Goal: Information Seeking & Learning: Learn about a topic

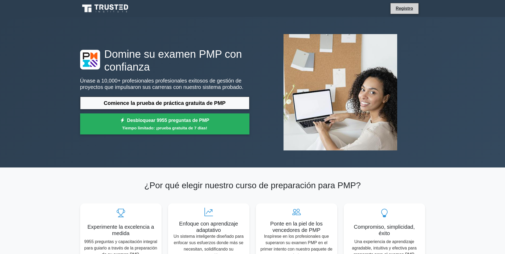
click at [408, 13] on li "Registro" at bounding box center [405, 8] width 29 height 11
click at [403, 8] on link "Registro" at bounding box center [405, 8] width 24 height 7
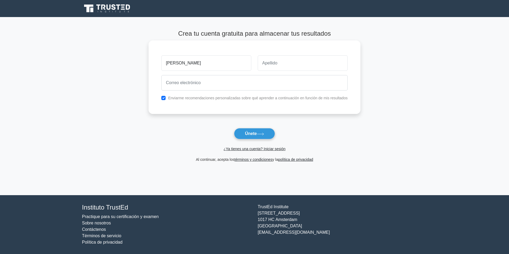
type input "[PERSON_NAME]"
type input "Teran Bedoya"
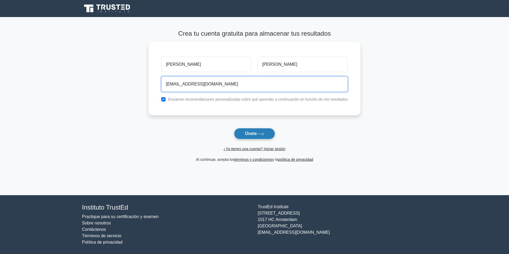
type input "armandoteranb@gmail.com"
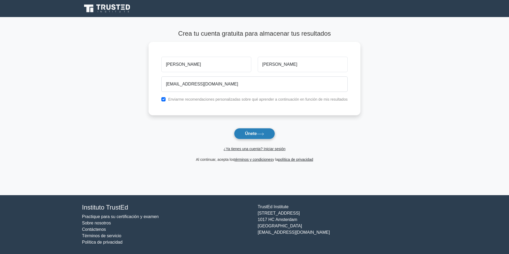
click at [260, 131] on button "Únete" at bounding box center [254, 133] width 41 height 11
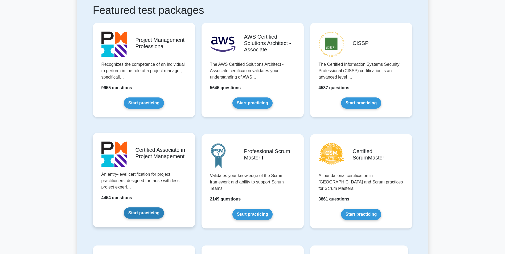
scroll to position [53, 0]
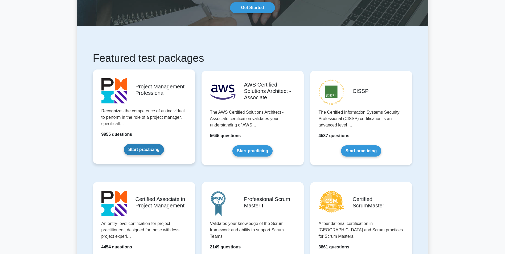
click at [145, 147] on link "Start practicing" at bounding box center [144, 149] width 40 height 11
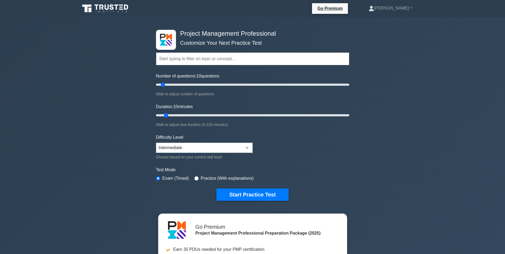
click at [257, 147] on form "Topics Scope Management Time Management Cost Management Quality Management Risk…" at bounding box center [252, 118] width 193 height 165
click at [249, 147] on select "Beginner Intermediate Expert" at bounding box center [204, 148] width 97 height 10
click at [156, 143] on select "Beginner Intermediate Expert" at bounding box center [204, 148] width 97 height 10
click at [242, 191] on button "Start Practice Test" at bounding box center [253, 195] width 72 height 12
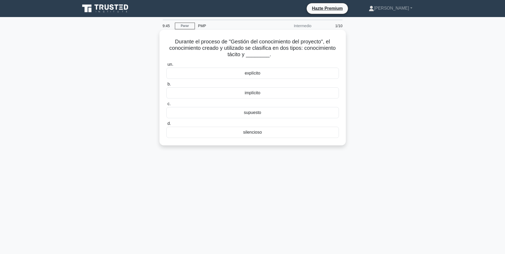
click at [254, 55] on font "Durante el proceso de "Gestión del conocimiento del proyecto", el conocimiento …" at bounding box center [252, 48] width 166 height 19
click at [256, 93] on div "implícito" at bounding box center [252, 92] width 173 height 11
click at [166, 86] on input "b. implícito" at bounding box center [166, 84] width 0 height 3
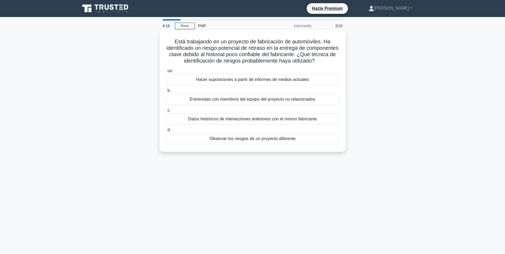
click at [264, 125] on div "Datos históricos de interacciones anteriores con el mismo fabricante" at bounding box center [252, 118] width 173 height 11
click at [166, 112] on input "c. Datos históricos de interacciones anteriores con el mismo fabricante" at bounding box center [166, 110] width 0 height 3
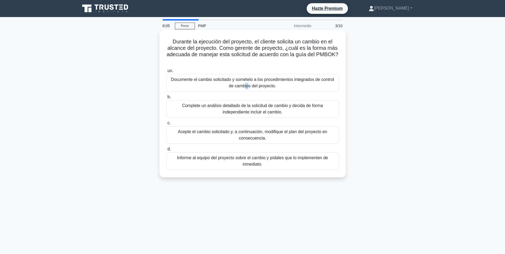
click at [255, 84] on div "Documente el cambio solicitado y somételo a los procedimientos integrados de co…" at bounding box center [252, 83] width 173 height 18
drag, startPoint x: 255, startPoint y: 84, endPoint x: 234, endPoint y: 79, distance: 20.9
click at [234, 79] on div "Documente el cambio solicitado y somételo a los procedimientos integrados de co…" at bounding box center [252, 83] width 173 height 18
click at [166, 73] on input "un. Documente el cambio solicitado y somételo a los procedimientos integrados d…" at bounding box center [166, 70] width 0 height 3
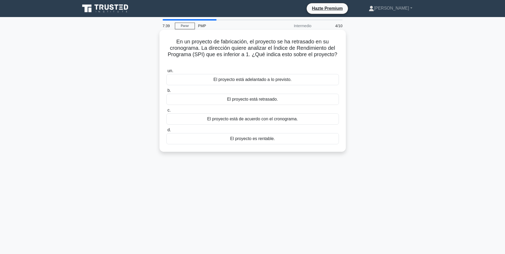
click at [253, 101] on div "El proyecto está retrasado." at bounding box center [252, 99] width 173 height 11
click at [166, 92] on input "b. El proyecto está retrasado." at bounding box center [166, 90] width 0 height 3
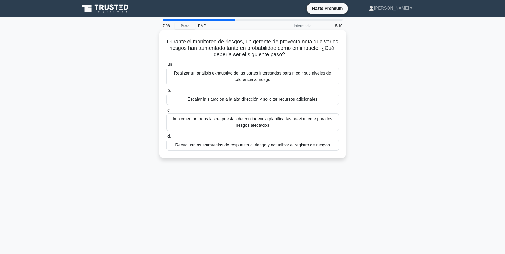
click at [261, 125] on div "Implementar todas las respuestas de contingencia planificadas previamente para …" at bounding box center [252, 122] width 173 height 18
click at [166, 112] on input "c. Implementar todas las respuestas de contingencia planificadas previamente pa…" at bounding box center [166, 110] width 0 height 3
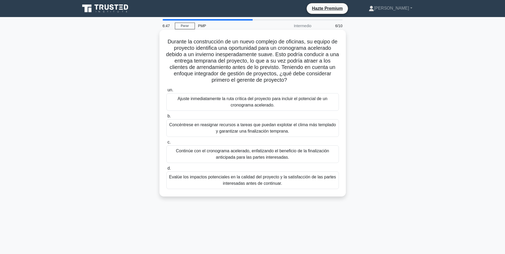
click at [277, 99] on div "Ajuste inmediatamente la ruta crítica del proyecto para incluir el potencial de…" at bounding box center [252, 102] width 173 height 18
click at [166, 92] on input "un. Ajuste inmediatamente la ruta crítica del proyecto para incluir el potencia…" at bounding box center [166, 89] width 0 height 3
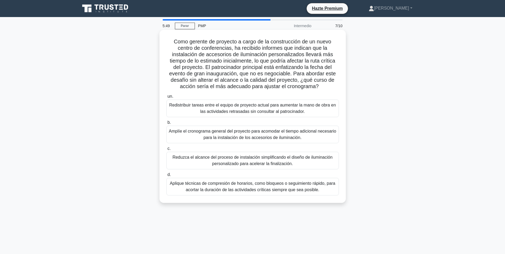
click at [308, 188] on div "Aplique técnicas de compresión de horarios, como bloqueos o seguimiento rápido,…" at bounding box center [252, 187] width 173 height 18
click at [166, 177] on input "d. Aplique técnicas de compresión de horarios, como bloqueos o seguimiento rápi…" at bounding box center [166, 174] width 0 height 3
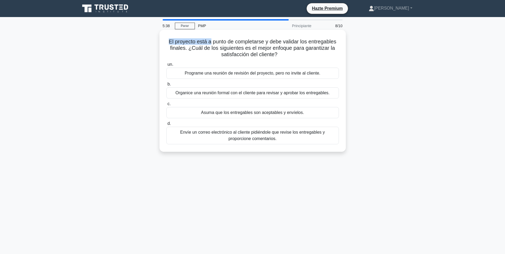
drag, startPoint x: 168, startPoint y: 43, endPoint x: 209, endPoint y: 45, distance: 40.8
click at [209, 45] on font "El proyecto está a punto de completarse y debe validar los entregables finales.…" at bounding box center [253, 48] width 168 height 19
drag, startPoint x: 209, startPoint y: 45, endPoint x: 200, endPoint y: 50, distance: 10.4
click at [200, 50] on font "El proyecto está a punto de completarse y debe validar los entregables finales.…" at bounding box center [253, 48] width 168 height 19
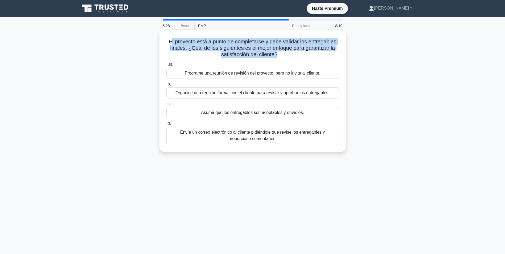
drag, startPoint x: 169, startPoint y: 43, endPoint x: 277, endPoint y: 52, distance: 108.6
click at [277, 52] on font "El proyecto está a punto de completarse y debe validar los entregables finales.…" at bounding box center [253, 48] width 168 height 19
click at [210, 44] on font "El proyecto está a punto de completarse y debe validar los entregables finales.…" at bounding box center [253, 48] width 168 height 19
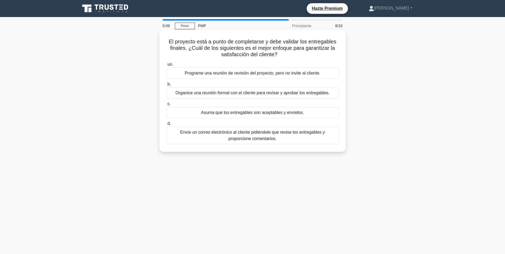
click at [271, 95] on div "Organice una reunión formal con el cliente para revisar y aprobar los entregabl…" at bounding box center [252, 92] width 173 height 11
click at [166, 86] on input "b. Organice una reunión formal con el cliente para revisar y aprobar los entreg…" at bounding box center [166, 84] width 0 height 3
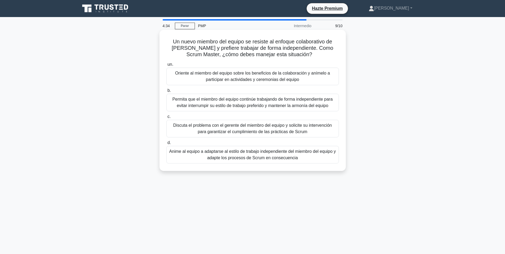
click at [269, 75] on div "Oriente al miembro del equipo sobre los beneficios de la colaboración y anímelo…" at bounding box center [252, 77] width 173 height 18
click at [166, 66] on input "un. Oriente al miembro del equipo sobre los beneficios de la colaboración y aní…" at bounding box center [166, 64] width 0 height 3
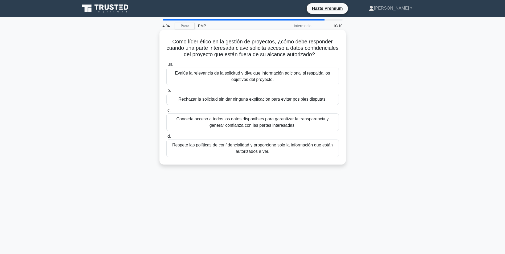
click at [208, 147] on div "Respete las políticas de confidencialidad y proporcione solo la información que…" at bounding box center [252, 149] width 173 height 18
click at [166, 138] on input "d. Respete las políticas de confidencialidad y proporcione solo la información …" at bounding box center [166, 136] width 0 height 3
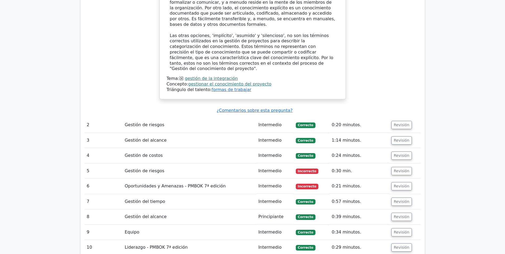
scroll to position [666, 0]
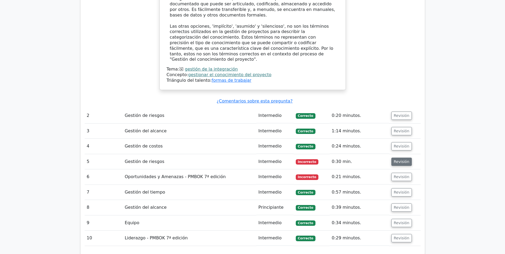
click at [401, 158] on button "Revisión" at bounding box center [402, 162] width 21 height 8
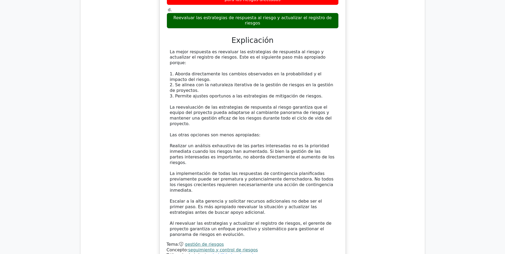
scroll to position [1039, 0]
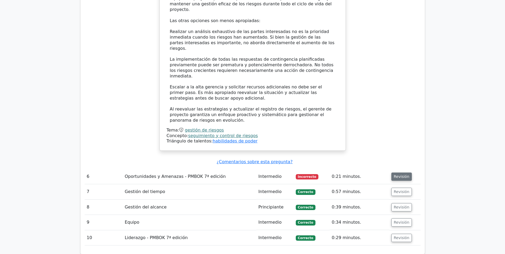
click at [398, 173] on button "Revisión" at bounding box center [402, 177] width 21 height 8
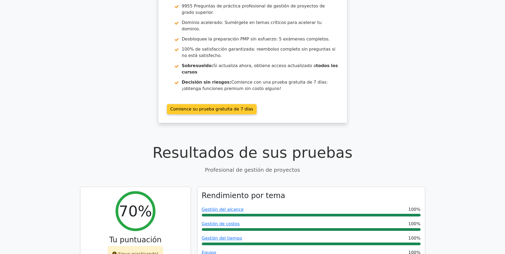
scroll to position [0, 0]
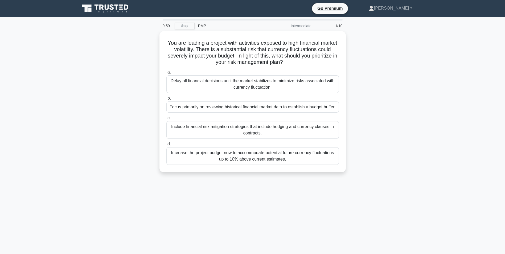
click at [389, 122] on div "You are leading a project with activities exposed to high financial market vola…" at bounding box center [253, 105] width 352 height 148
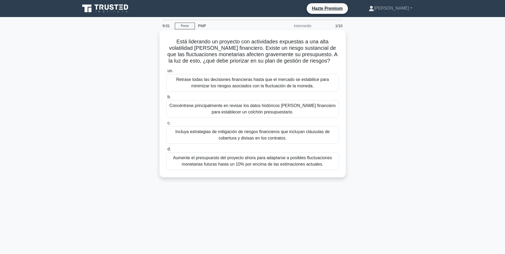
click at [273, 137] on div "Incluya estrategias de mitigación de riesgos financieros que incluyan cláusulas…" at bounding box center [252, 135] width 173 height 18
click at [166, 125] on input "c. Incluya estrategias de mitigación de riesgos financieros que incluyan cláusu…" at bounding box center [166, 122] width 0 height 3
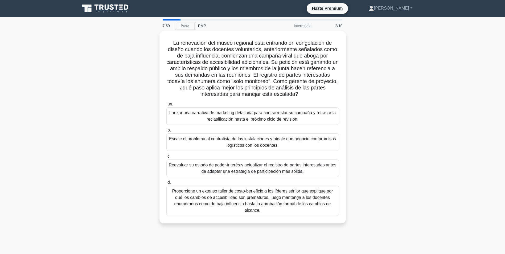
click at [254, 167] on div "Reevaluar su estado de poder-interés y actualizar el registro de partes interes…" at bounding box center [252, 169] width 173 height 18
click at [166, 158] on input "c. Reevaluar su estado de poder-interés y actualizar el registro de partes inte…" at bounding box center [166, 156] width 0 height 3
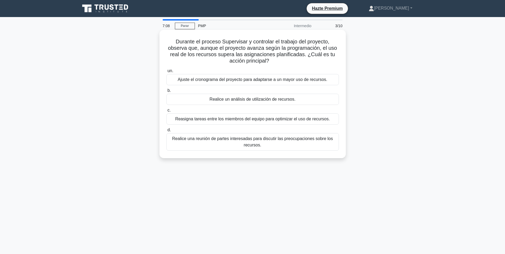
click at [256, 99] on div "Realice un análisis de utilización de recursos." at bounding box center [252, 99] width 173 height 11
click at [166, 92] on input "b. Realice un análisis de utilización de recursos." at bounding box center [166, 90] width 0 height 3
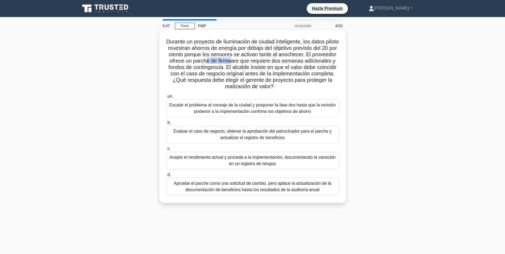
drag, startPoint x: 235, startPoint y: 62, endPoint x: 263, endPoint y: 59, distance: 28.1
click at [263, 59] on font "Durante un proyecto de iluminación de ciudad inteligente, los datos piloto mues…" at bounding box center [252, 64] width 173 height 51
click at [263, 135] on div "Evaluar el caso de negocio, obtener la aprobación del patrocinador para el parc…" at bounding box center [252, 135] width 173 height 18
click at [166, 124] on input "b. Evaluar el caso de negocio, obtener la aprobación del patrocinador para el p…" at bounding box center [166, 122] width 0 height 3
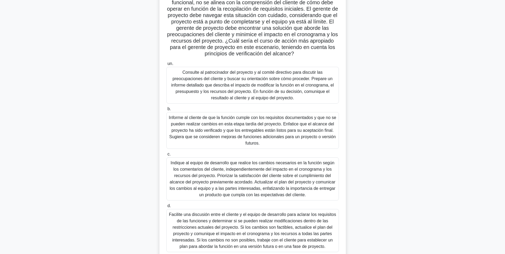
scroll to position [80, 0]
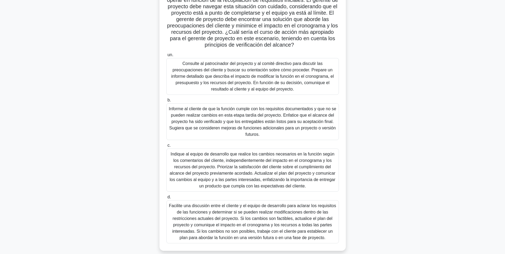
click at [239, 225] on div "Facilite una discusión entre el cliente y el equipo de desarrollo para aclarar …" at bounding box center [252, 221] width 173 height 43
click at [166, 199] on input "d. Facilite una discusión entre el cliente y el equipo de desarrollo para aclar…" at bounding box center [166, 197] width 0 height 3
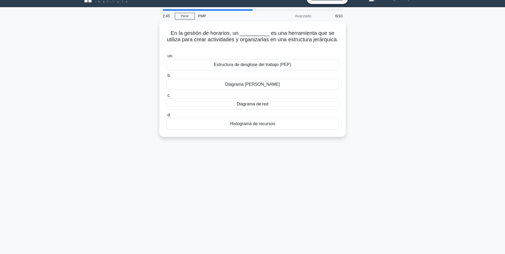
scroll to position [0, 0]
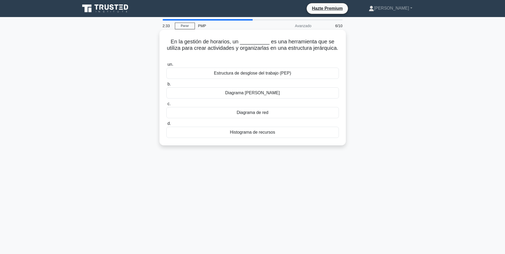
click at [284, 70] on div "Estructura de desglose del trabajo (PEP)" at bounding box center [252, 73] width 173 height 11
click at [166, 66] on input "un. Estructura de desglose del trabajo (PEP)" at bounding box center [166, 64] width 0 height 3
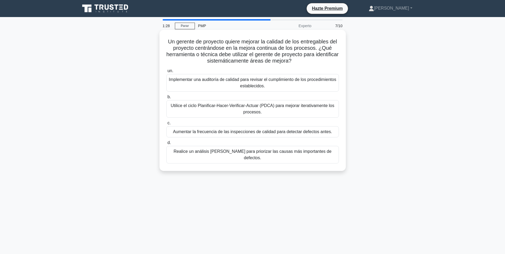
click at [243, 85] on div "Implementar una auditoría de calidad para revisar el cumplimiento de los proced…" at bounding box center [252, 83] width 173 height 18
click at [166, 73] on input "un. Implementar una auditoría de calidad para revisar el cumplimiento de los pr…" at bounding box center [166, 70] width 0 height 3
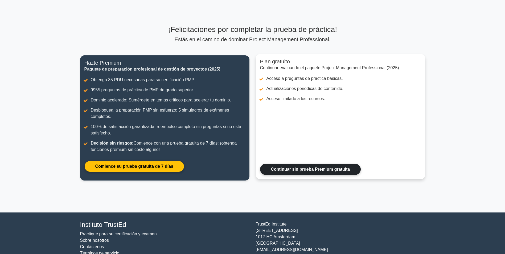
scroll to position [35, 0]
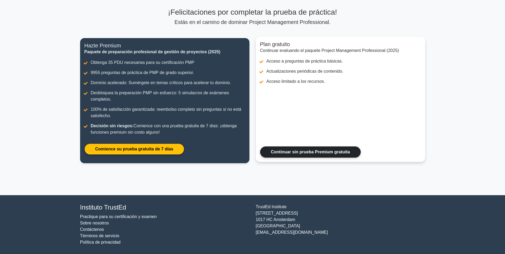
click at [324, 156] on link "Continuar sin prueba Premium gratuita" at bounding box center [310, 152] width 101 height 11
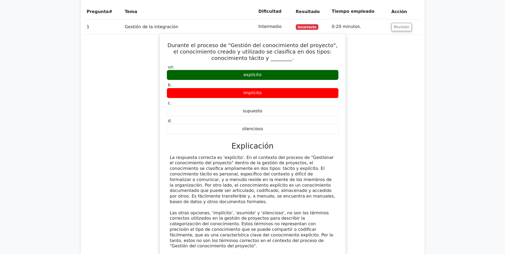
scroll to position [426, 0]
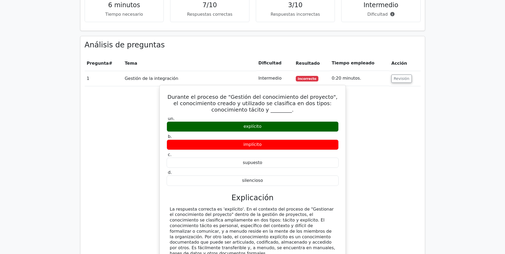
click at [263, 121] on div "explícito" at bounding box center [253, 126] width 172 height 10
click at [254, 140] on div "implícito" at bounding box center [253, 145] width 172 height 10
drag, startPoint x: 254, startPoint y: 126, endPoint x: 243, endPoint y: 104, distance: 24.5
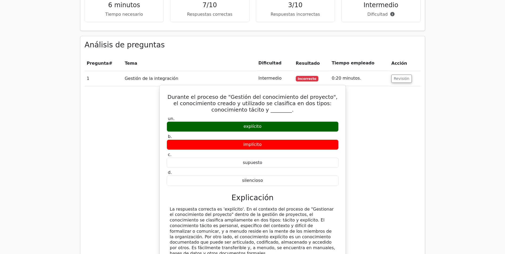
click at [243, 121] on div "explícito" at bounding box center [253, 126] width 172 height 10
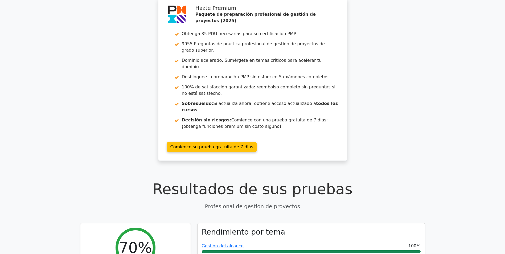
scroll to position [0, 0]
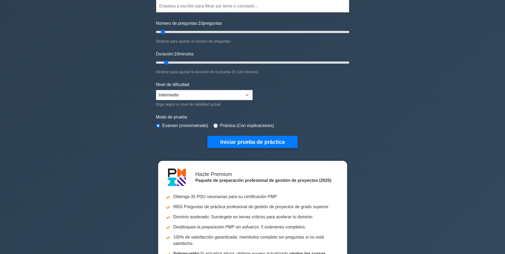
scroll to position [53, 0]
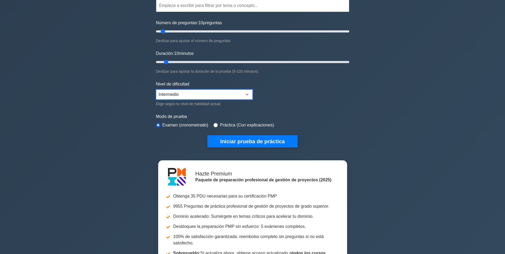
click at [240, 93] on select "Principiante Intermedio Experto" at bounding box center [204, 95] width 97 height 10
select select "beginner"
click at [156, 90] on select "Principiante Intermedio Experto" at bounding box center [204, 95] width 97 height 10
click at [245, 140] on button "Iniciar prueba de práctica" at bounding box center [253, 141] width 90 height 12
